Goal: Information Seeking & Learning: Learn about a topic

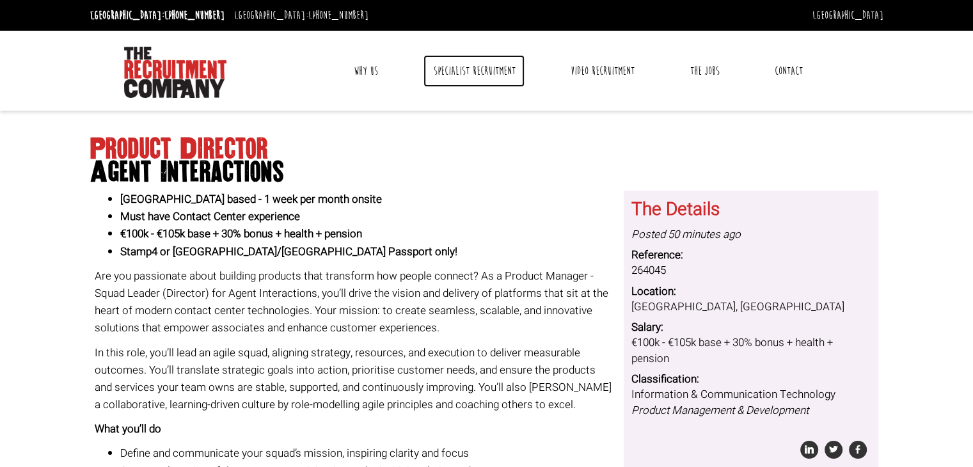
click at [455, 79] on link "Specialist Recruitment" at bounding box center [473, 71] width 101 height 32
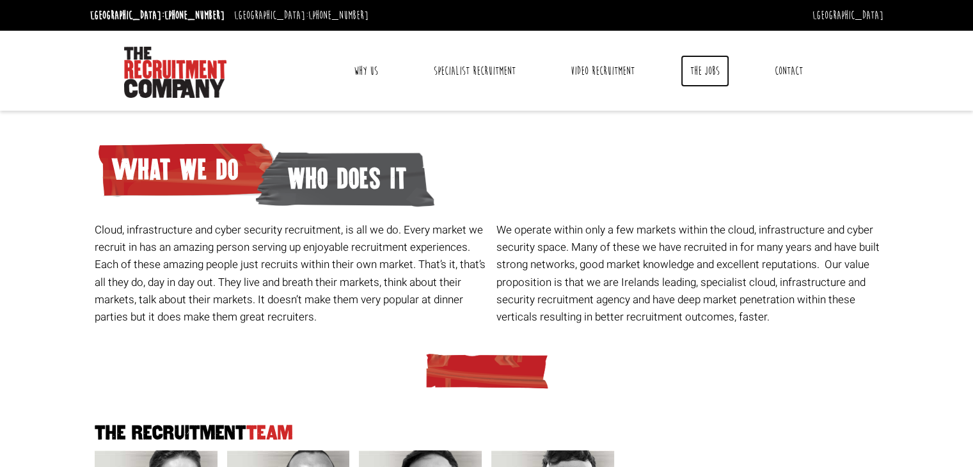
click at [703, 65] on link "The Jobs" at bounding box center [704, 71] width 49 height 32
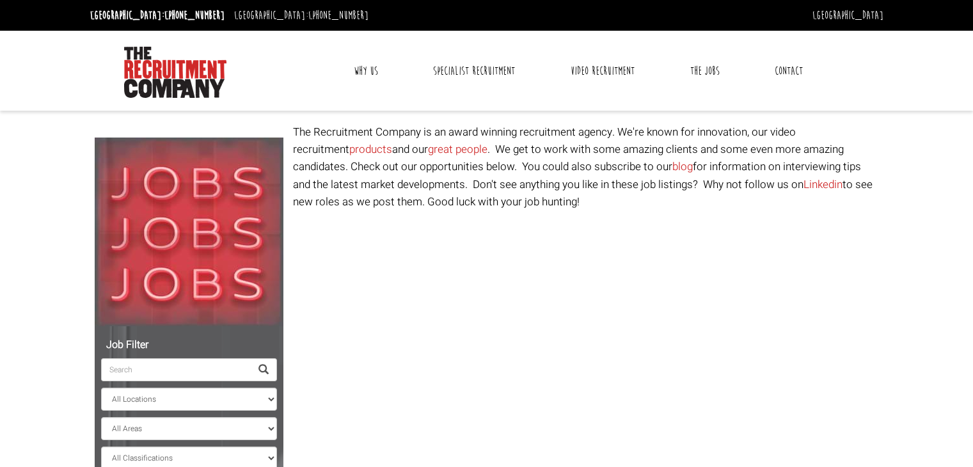
select select "[GEOGRAPHIC_DATA]"
